Goal: Submit feedback/report problem

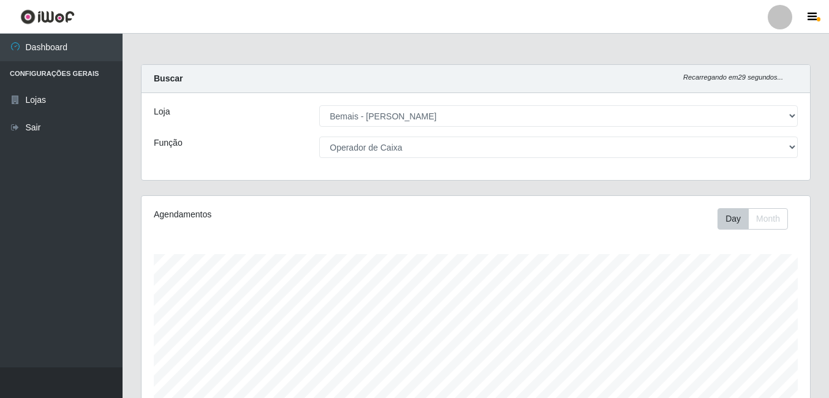
select select "230"
click at [417, 152] on select "[Selecione...] ASG ASG + ASG ++ Auxiliar de Depósito Auxiliar de Depósito + Aux…" at bounding box center [558, 147] width 479 height 21
select select "[Selecione...]"
click at [319, 137] on select "[Selecione...] ASG ASG + ASG ++ Auxiliar de Depósito Auxiliar de Depósito + Aux…" at bounding box center [558, 147] width 479 height 21
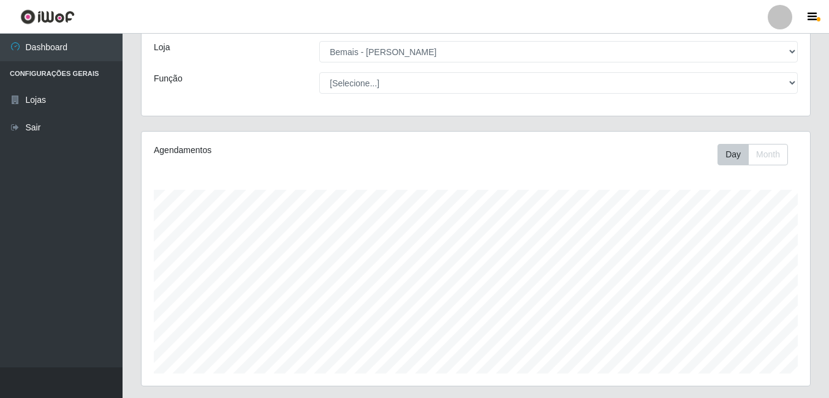
scroll to position [61, 0]
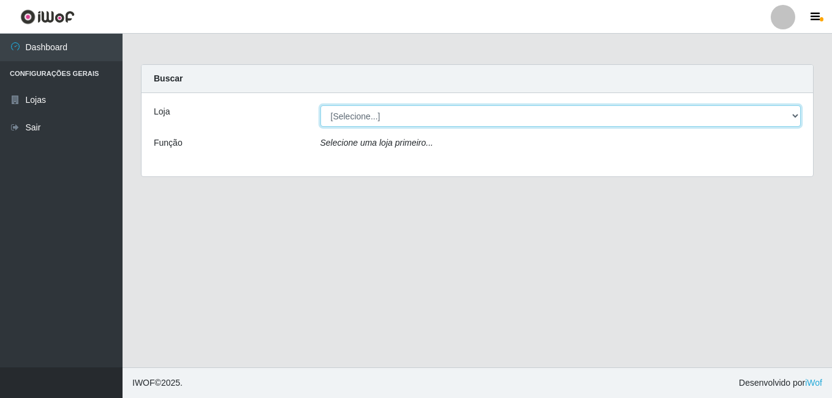
click at [337, 115] on select "[Selecione...] [PERSON_NAME]" at bounding box center [561, 115] width 481 height 21
select select "230"
click at [321, 105] on select "[Selecione...] [PERSON_NAME]" at bounding box center [561, 115] width 481 height 21
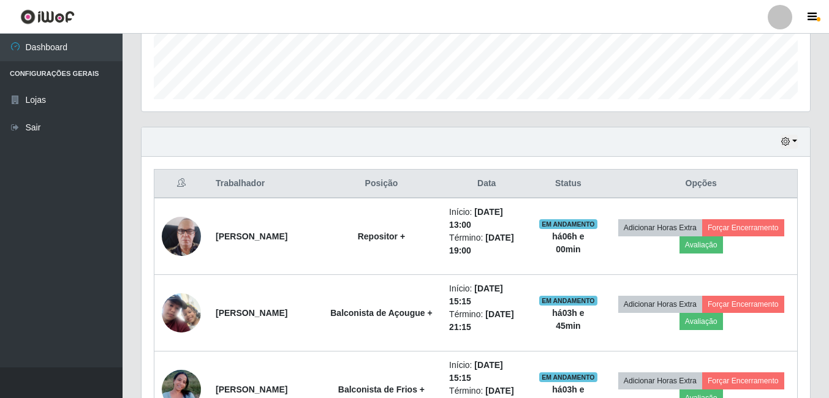
scroll to position [349, 0]
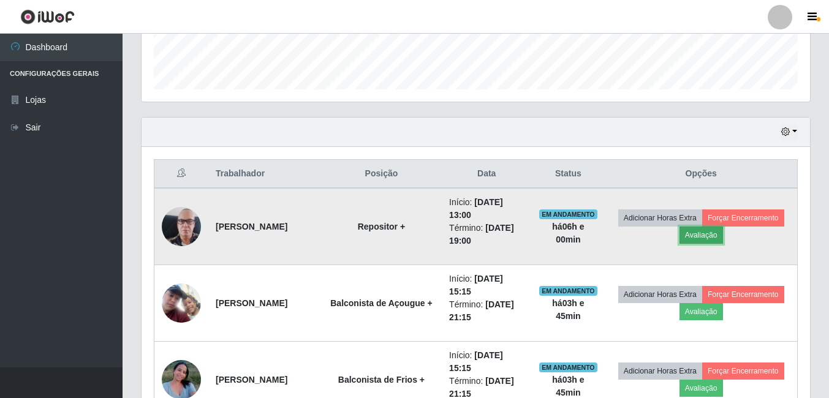
click at [723, 231] on button "Avaliação" at bounding box center [702, 235] width 44 height 17
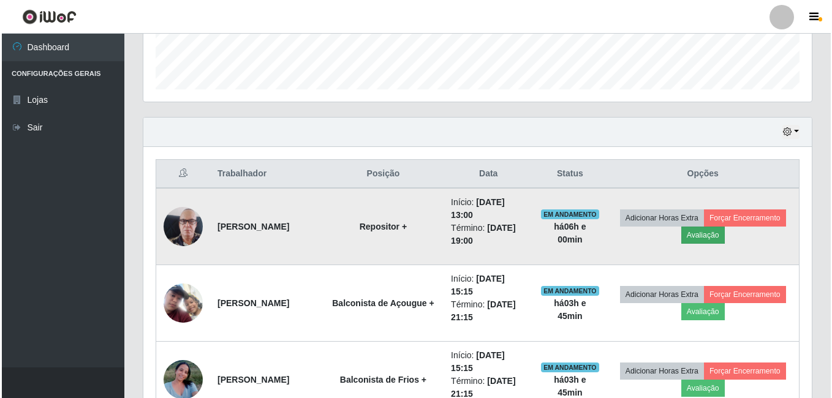
scroll to position [254, 663]
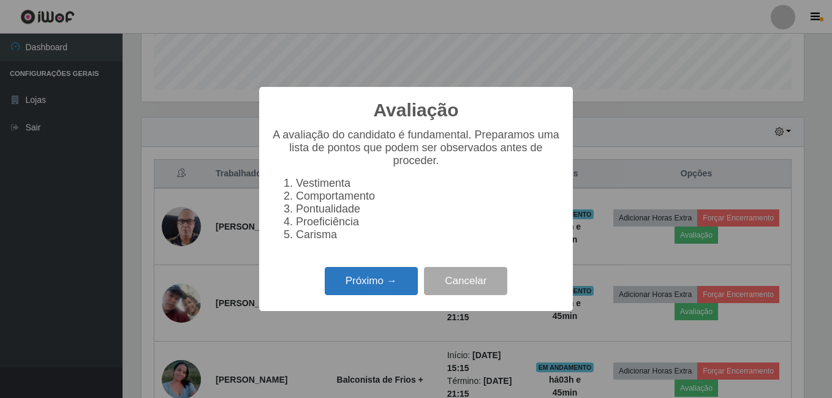
click at [351, 291] on button "Próximo →" at bounding box center [371, 281] width 93 height 29
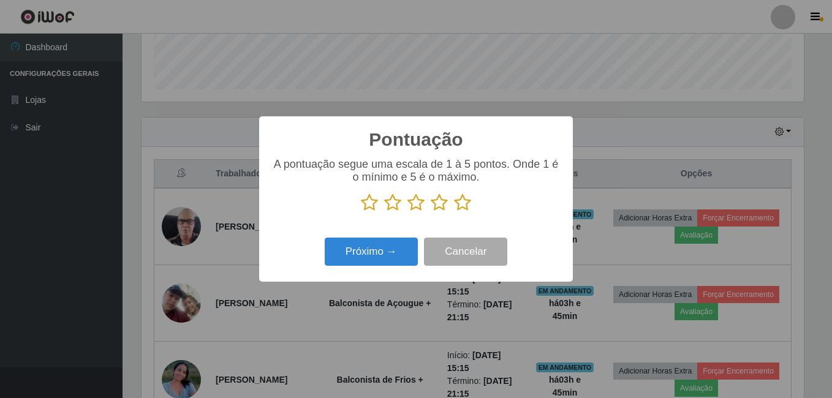
scroll to position [612777, 612369]
click at [465, 205] on icon at bounding box center [462, 203] width 17 height 18
click at [454, 212] on input "radio" at bounding box center [454, 212] width 0 height 0
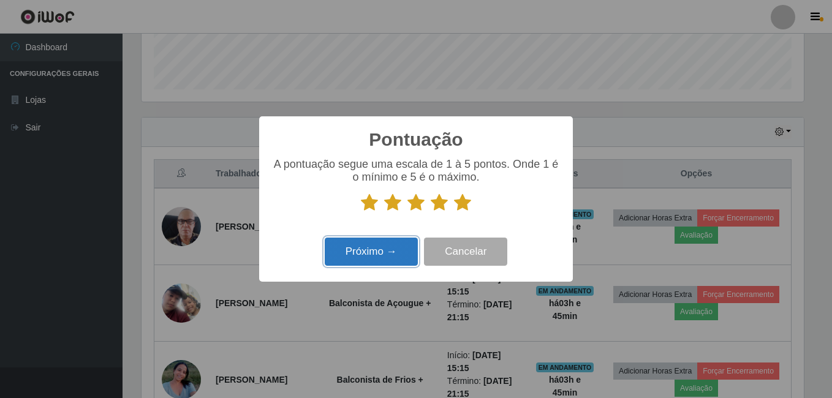
click at [389, 258] on button "Próximo →" at bounding box center [371, 252] width 93 height 29
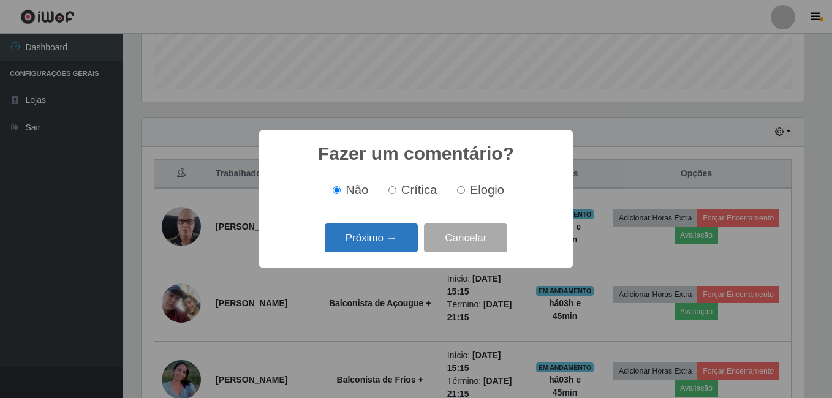
click at [398, 247] on button "Próximo →" at bounding box center [371, 238] width 93 height 29
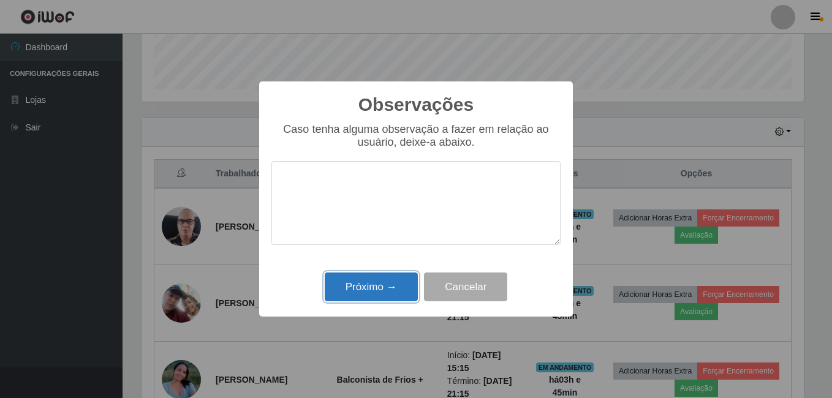
click at [395, 286] on button "Próximo →" at bounding box center [371, 287] width 93 height 29
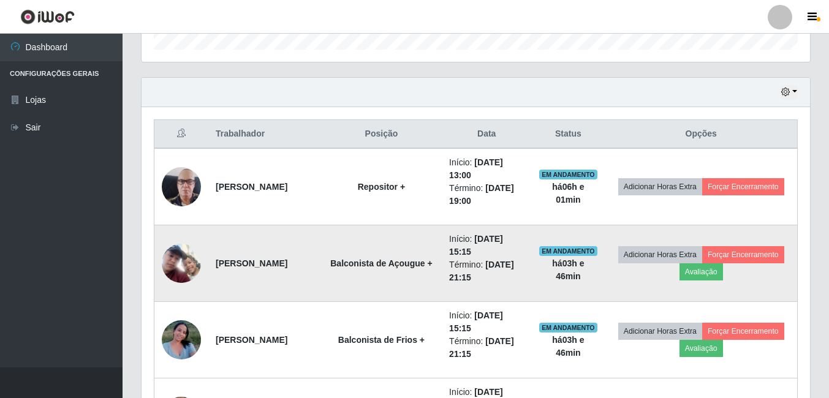
scroll to position [410, 0]
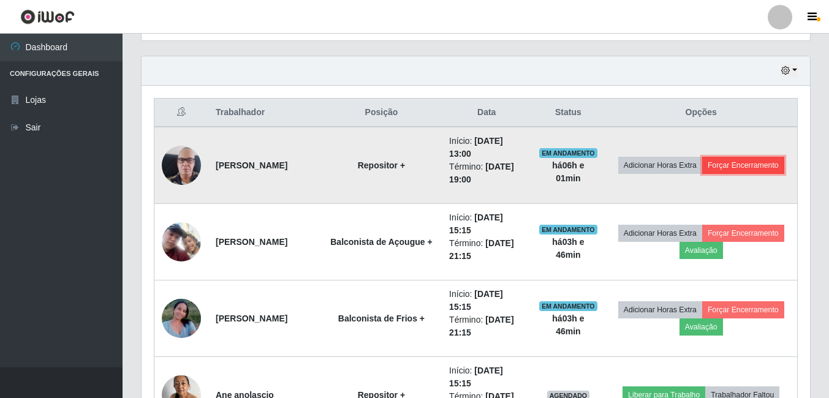
click at [703, 174] on button "Forçar Encerramento" at bounding box center [744, 165] width 82 height 17
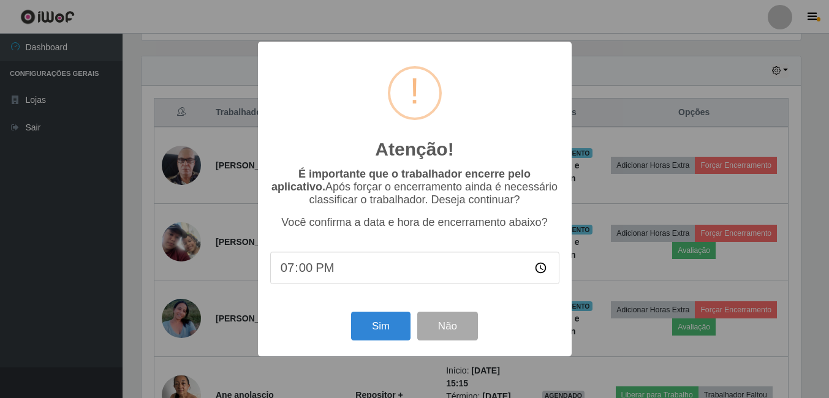
scroll to position [254, 663]
click at [391, 321] on button "Sim" at bounding box center [381, 326] width 59 height 29
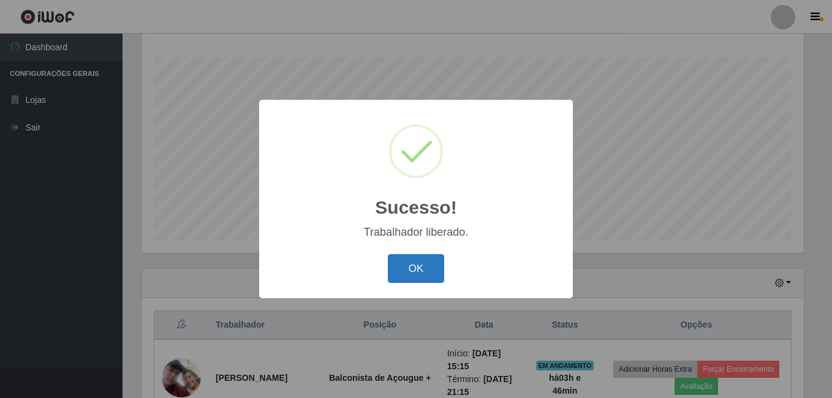
click at [416, 265] on button "OK" at bounding box center [416, 268] width 57 height 29
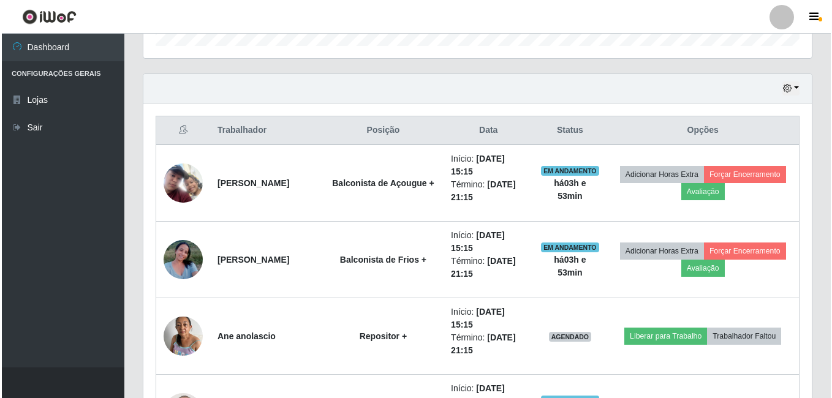
scroll to position [407, 0]
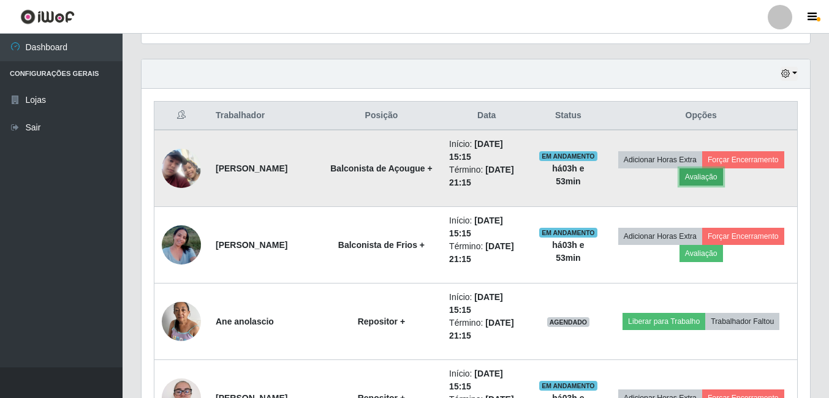
click at [723, 180] on button "Avaliação" at bounding box center [702, 177] width 44 height 17
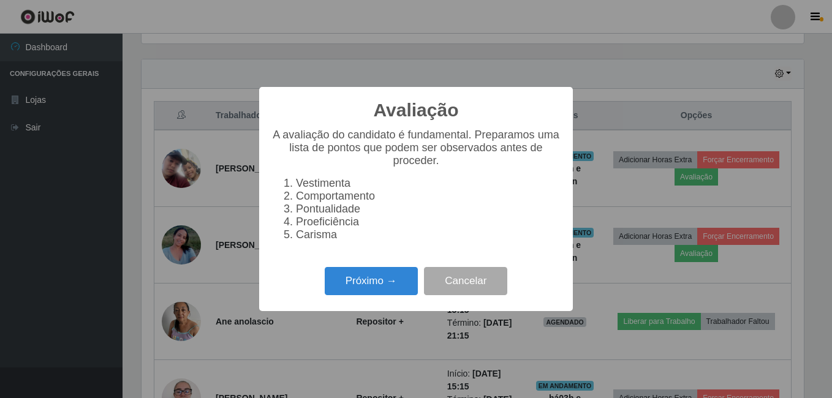
scroll to position [254, 663]
click at [389, 292] on button "Próximo →" at bounding box center [371, 281] width 93 height 29
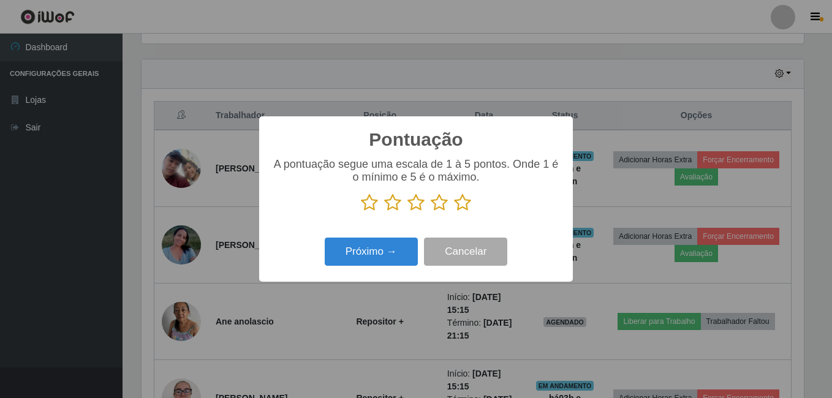
scroll to position [612777, 612369]
click at [463, 207] on icon at bounding box center [462, 203] width 17 height 18
click at [454, 212] on input "radio" at bounding box center [454, 212] width 0 height 0
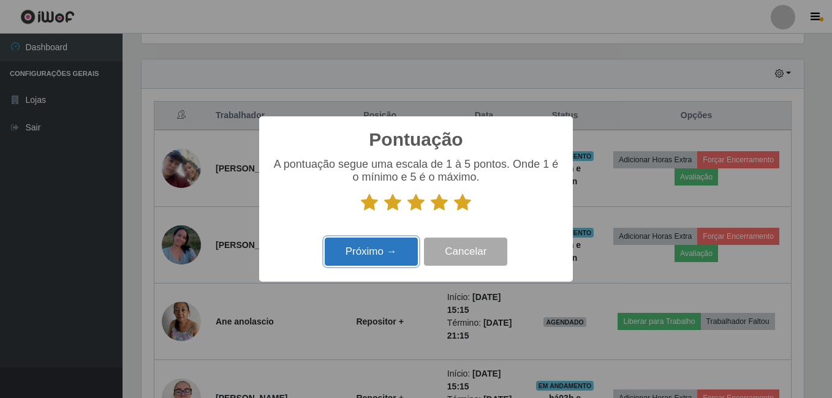
click at [398, 249] on button "Próximo →" at bounding box center [371, 252] width 93 height 29
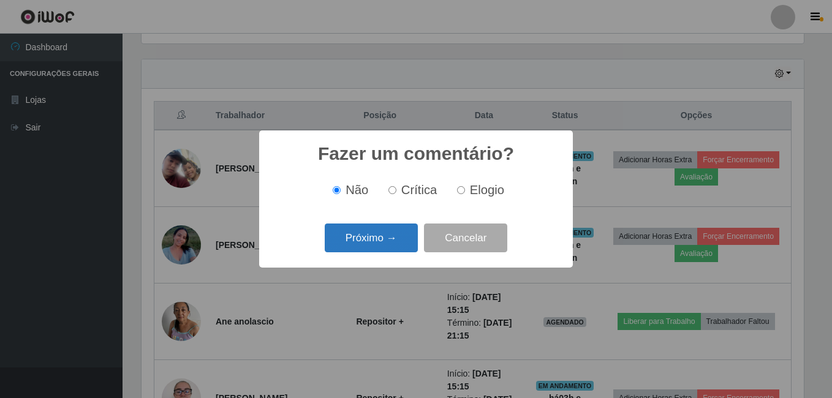
click at [393, 238] on button "Próximo →" at bounding box center [371, 238] width 93 height 29
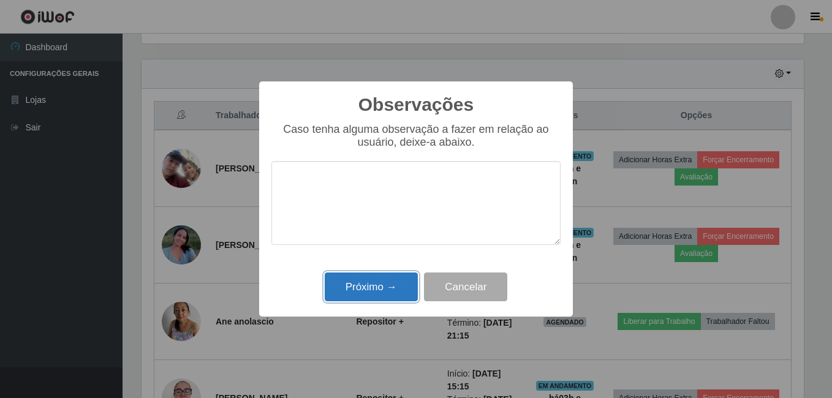
click at [397, 282] on button "Próximo →" at bounding box center [371, 287] width 93 height 29
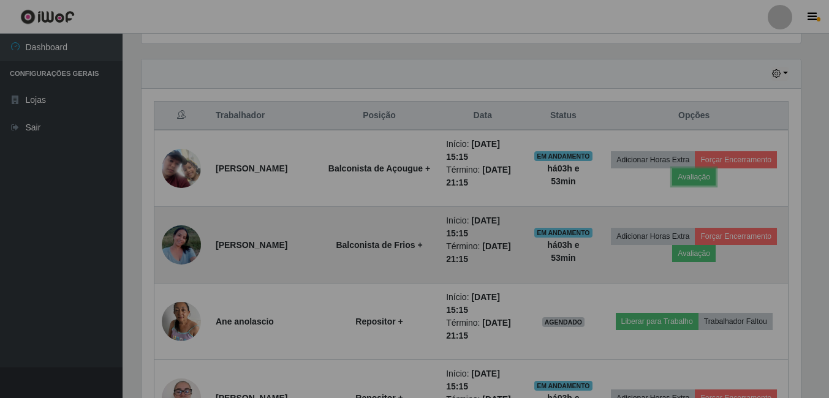
scroll to position [254, 669]
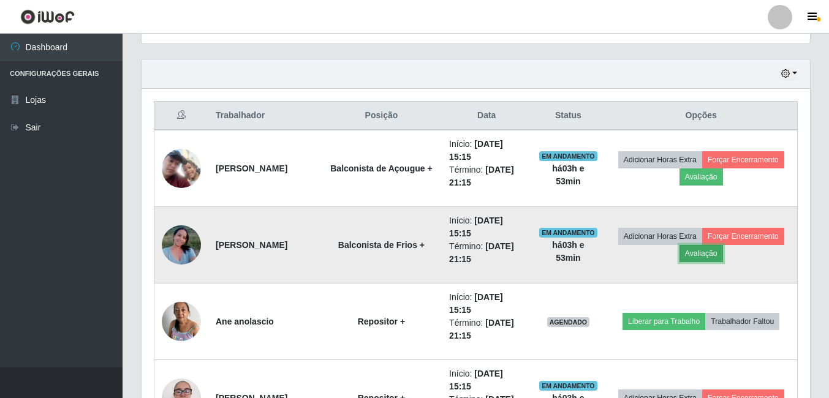
click at [723, 256] on button "Avaliação" at bounding box center [702, 253] width 44 height 17
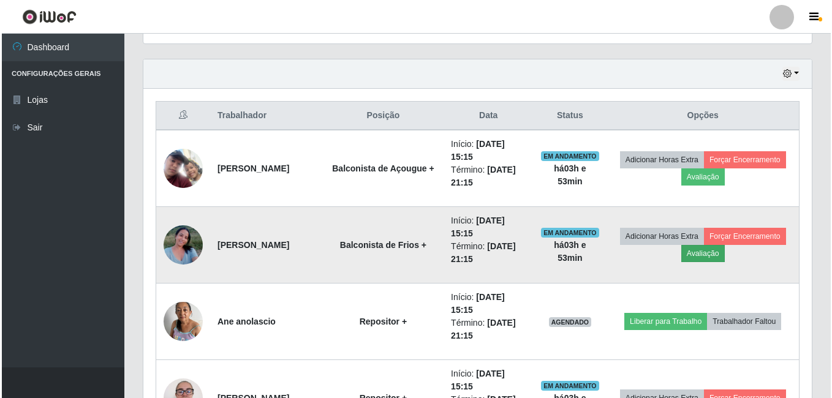
scroll to position [254, 663]
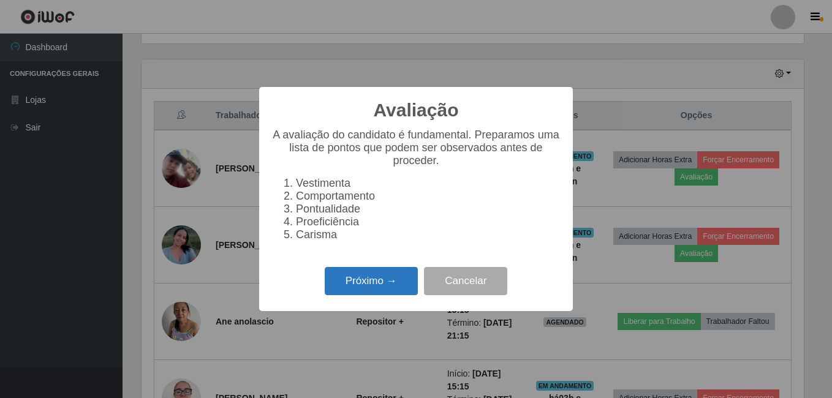
click at [398, 286] on button "Próximo →" at bounding box center [371, 281] width 93 height 29
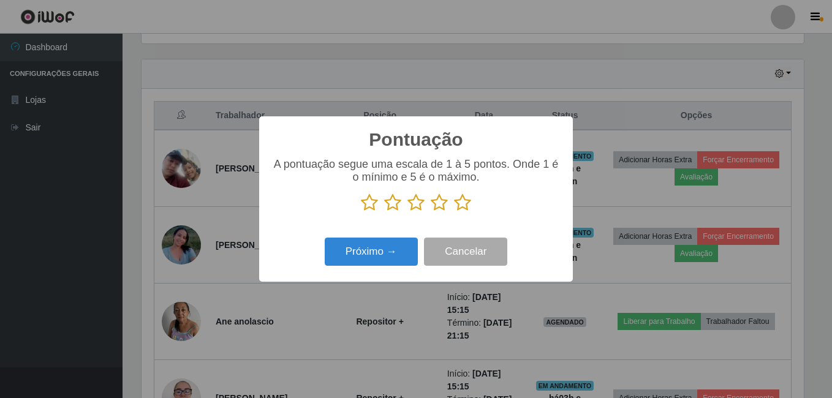
scroll to position [612777, 612369]
click at [463, 205] on icon at bounding box center [462, 203] width 17 height 18
click at [454, 212] on input "radio" at bounding box center [454, 212] width 0 height 0
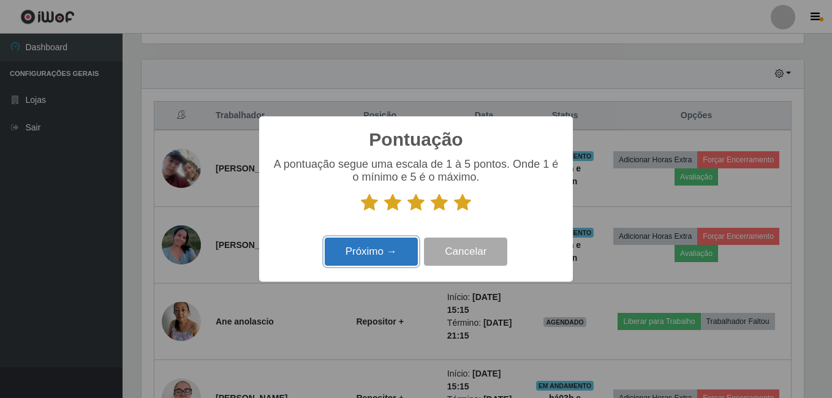
click at [396, 251] on button "Próximo →" at bounding box center [371, 252] width 93 height 29
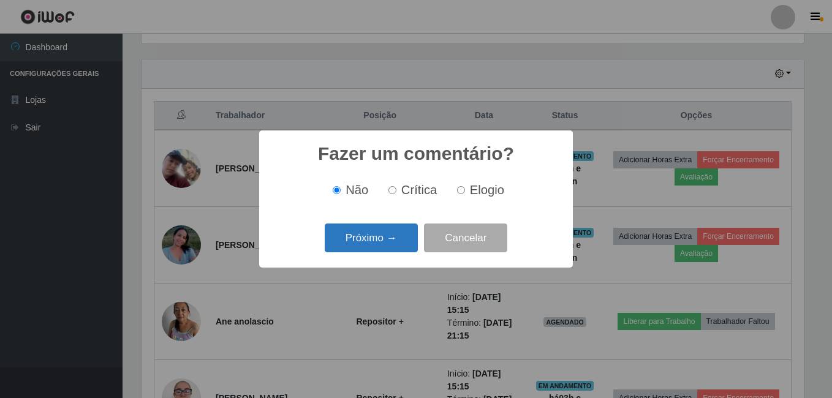
click at [395, 239] on button "Próximo →" at bounding box center [371, 238] width 93 height 29
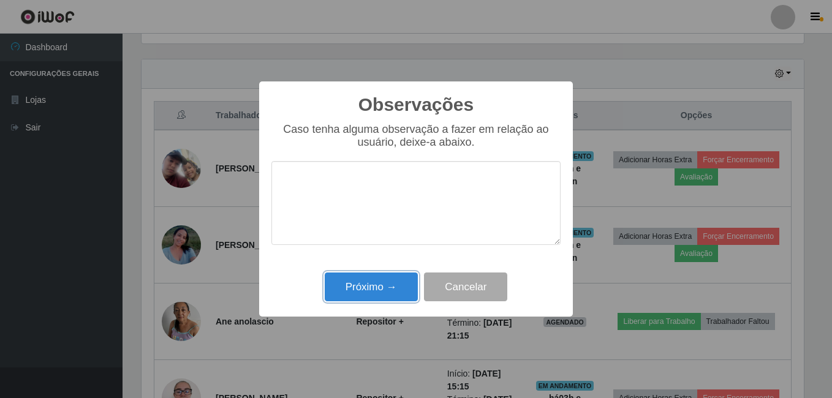
drag, startPoint x: 389, startPoint y: 284, endPoint x: 394, endPoint y: 278, distance: 7.4
click at [389, 284] on button "Próximo →" at bounding box center [371, 287] width 93 height 29
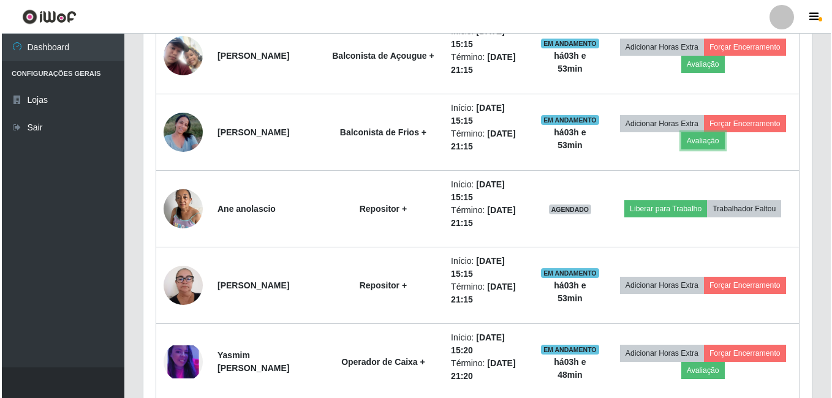
scroll to position [525, 0]
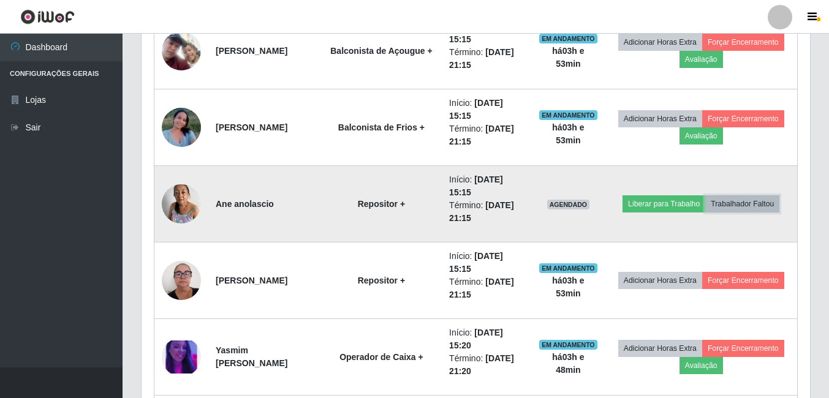
click at [742, 204] on button "Trabalhador Faltou" at bounding box center [743, 204] width 74 height 17
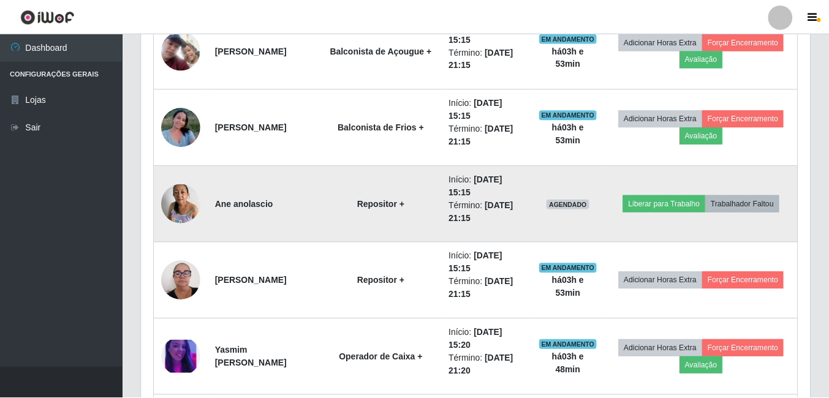
scroll to position [254, 663]
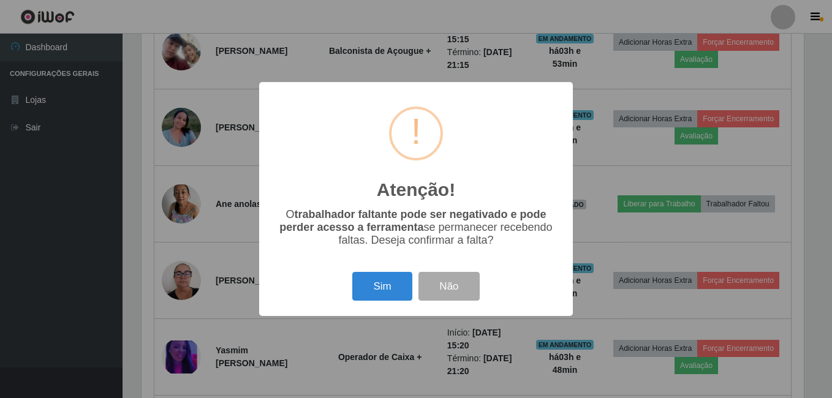
click at [372, 284] on button "Sim" at bounding box center [381, 286] width 59 height 29
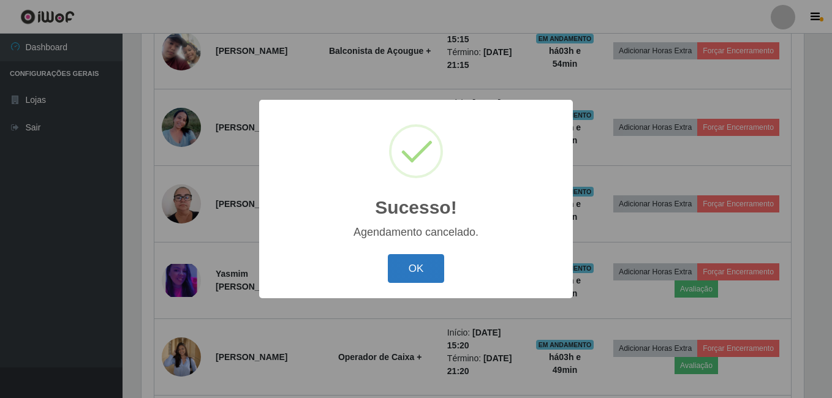
click at [418, 269] on button "OK" at bounding box center [416, 268] width 57 height 29
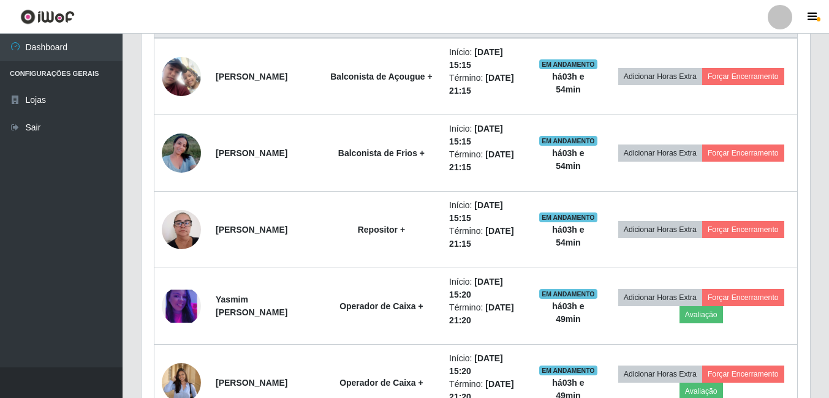
scroll to position [473, 0]
